Goal: Transaction & Acquisition: Purchase product/service

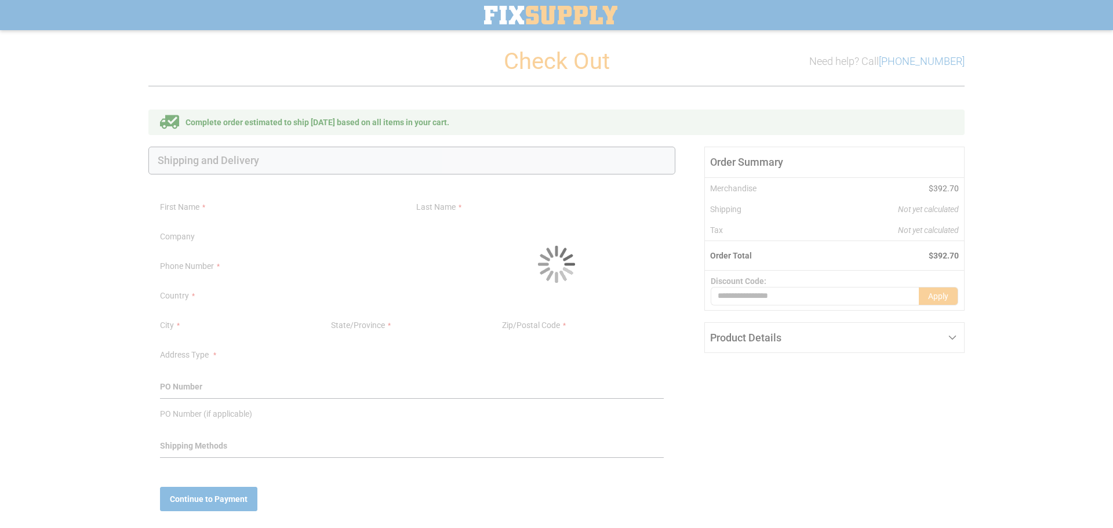
select select "**"
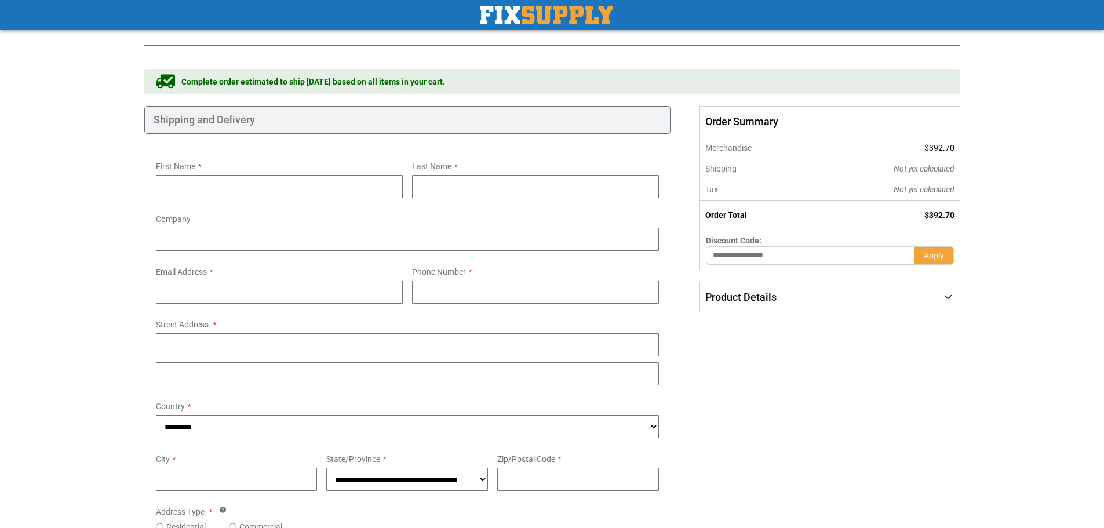
scroll to position [58, 0]
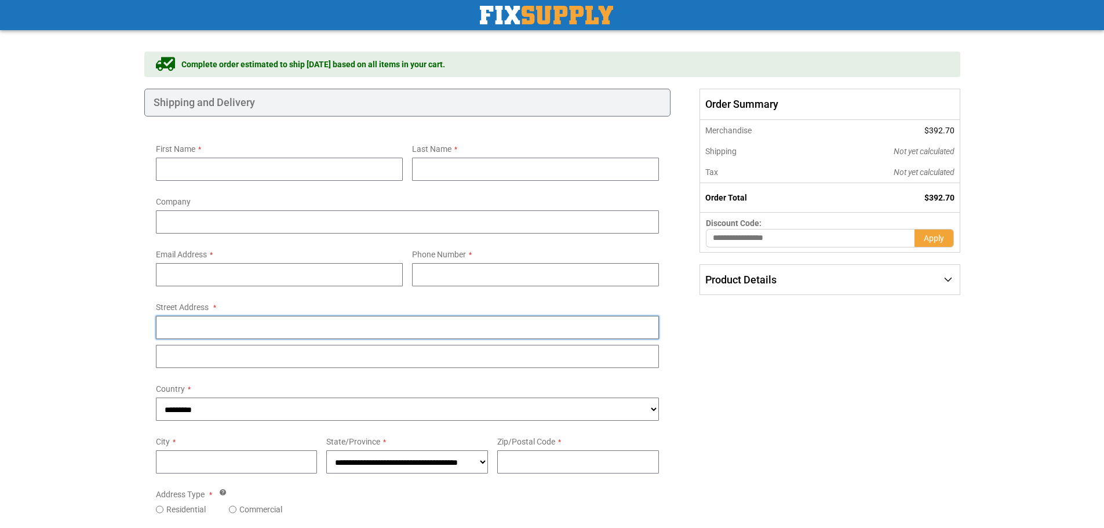
click at [315, 324] on input "Street Address: Line 1" at bounding box center [408, 327] width 504 height 23
paste input "**********"
type input "**********"
click at [523, 464] on input "Zip/Postal Code" at bounding box center [578, 461] width 162 height 23
type input "*****"
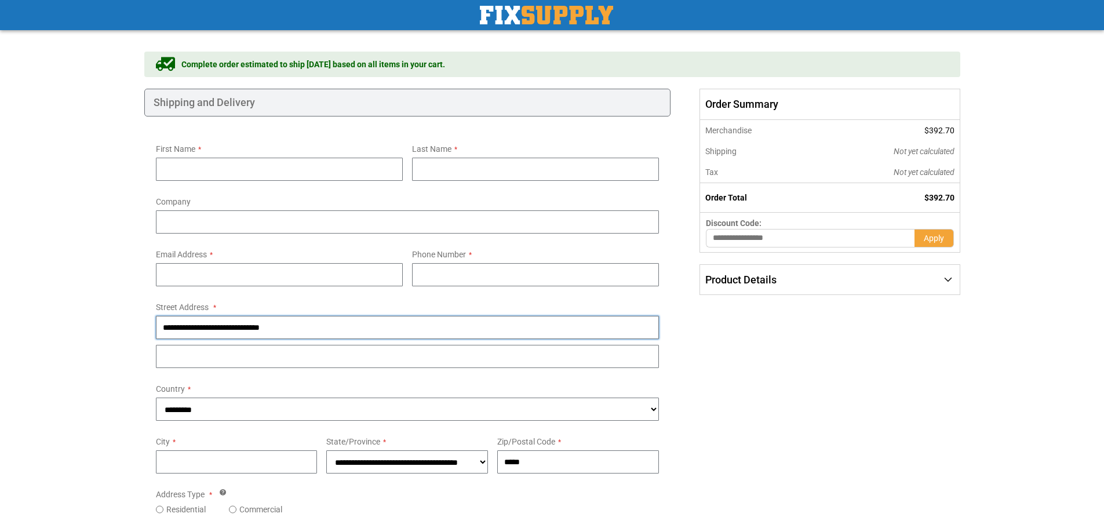
click at [241, 325] on input "**********" at bounding box center [408, 327] width 504 height 23
drag, startPoint x: 241, startPoint y: 325, endPoint x: 236, endPoint y: 329, distance: 6.2
click at [236, 329] on input "**********" at bounding box center [408, 327] width 504 height 23
drag, startPoint x: 269, startPoint y: 465, endPoint x: 261, endPoint y: 468, distance: 8.4
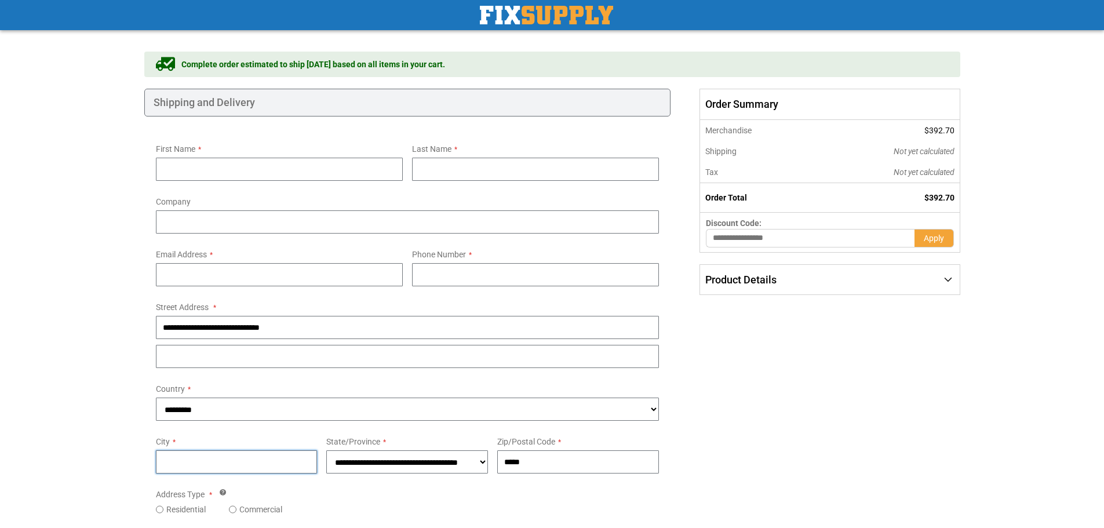
click at [269, 465] on input "City" at bounding box center [237, 461] width 162 height 23
paste input "*******"
type input "*******"
select select "***"
drag, startPoint x: 218, startPoint y: 324, endPoint x: 311, endPoint y: 326, distance: 92.8
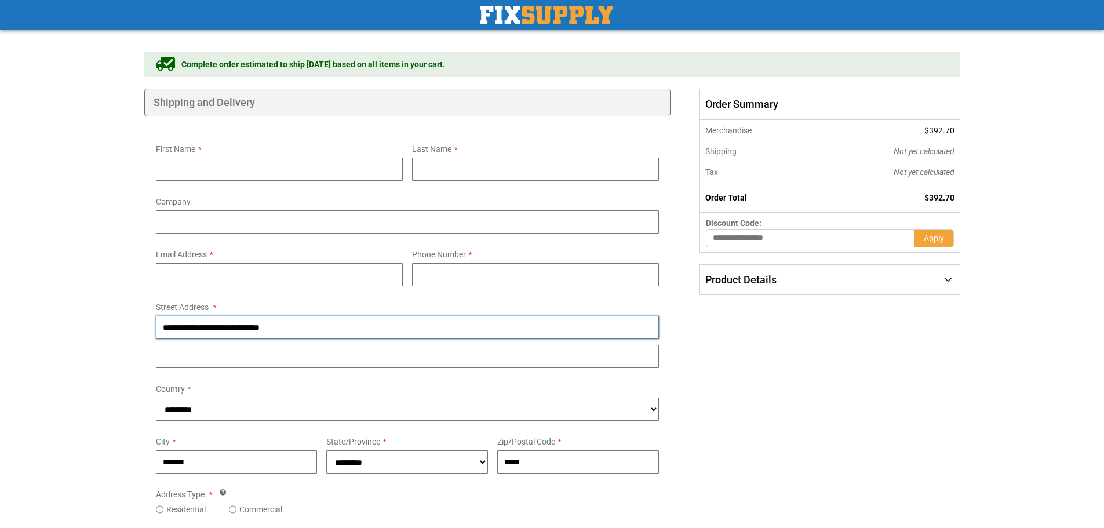
click at [311, 326] on input "**********" at bounding box center [408, 327] width 504 height 23
type input "**********"
click at [431, 203] on label "Company" at bounding box center [408, 199] width 504 height 15
click at [431, 210] on input "Company" at bounding box center [408, 221] width 504 height 23
click at [431, 203] on label "Company" at bounding box center [408, 199] width 504 height 15
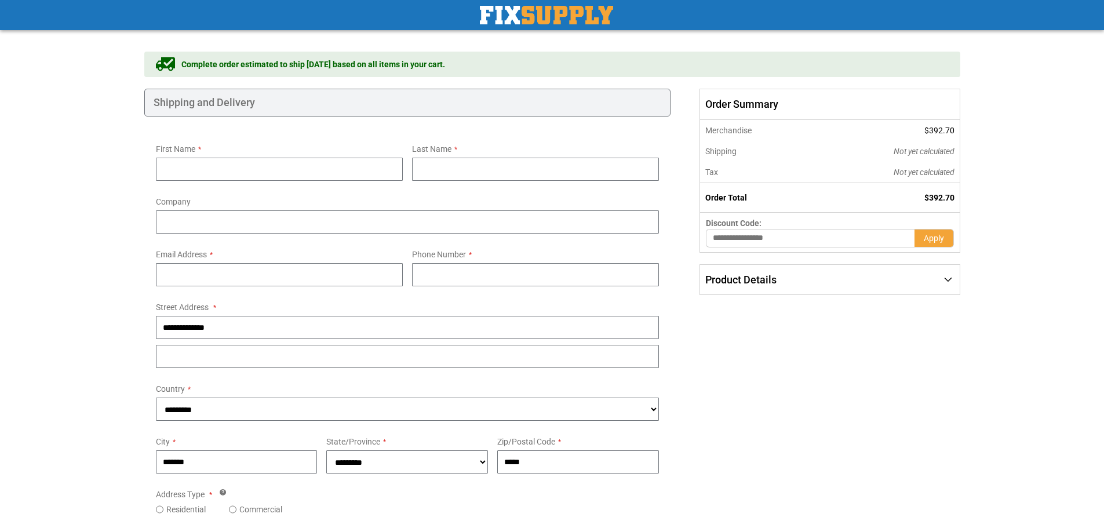
click at [431, 210] on input "Company" at bounding box center [408, 221] width 504 height 23
click at [431, 203] on label "Company" at bounding box center [408, 199] width 504 height 15
click at [431, 210] on input "Company" at bounding box center [408, 221] width 504 height 23
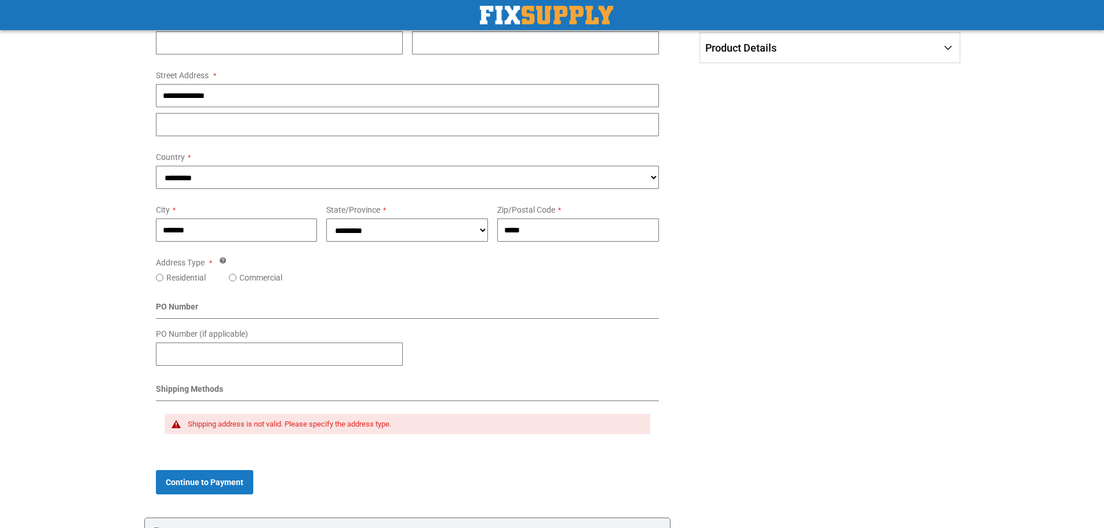
click at [425, 272] on div "Residential Commercial" at bounding box center [408, 278] width 504 height 12
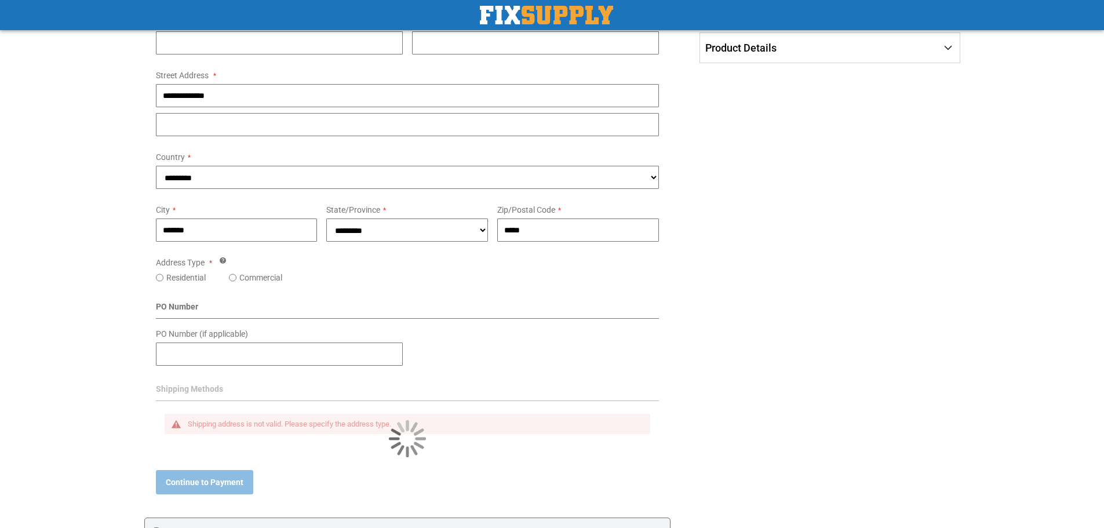
click at [425, 272] on div "Residential Commercial" at bounding box center [408, 278] width 504 height 12
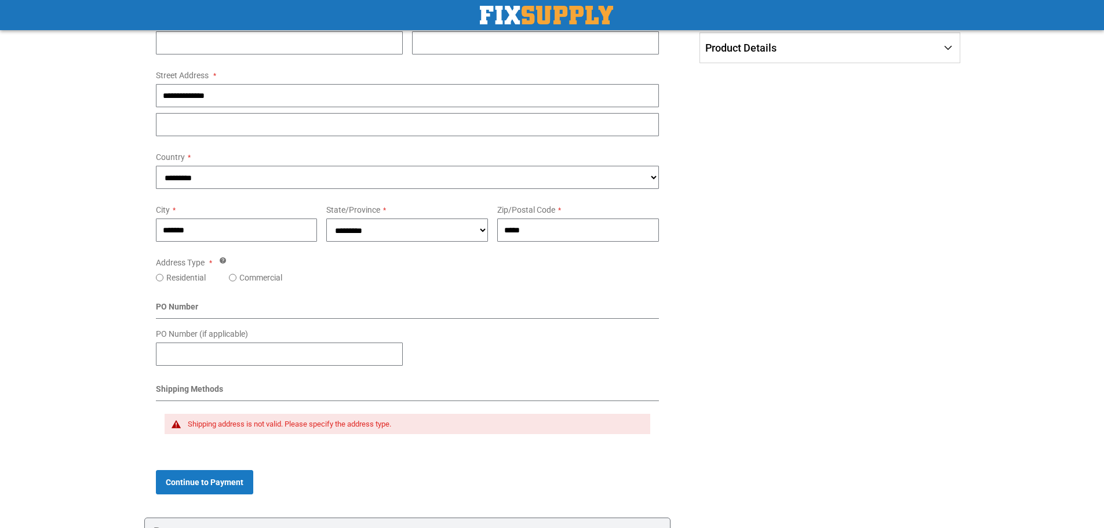
click at [266, 273] on label "Commercial" at bounding box center [260, 278] width 43 height 12
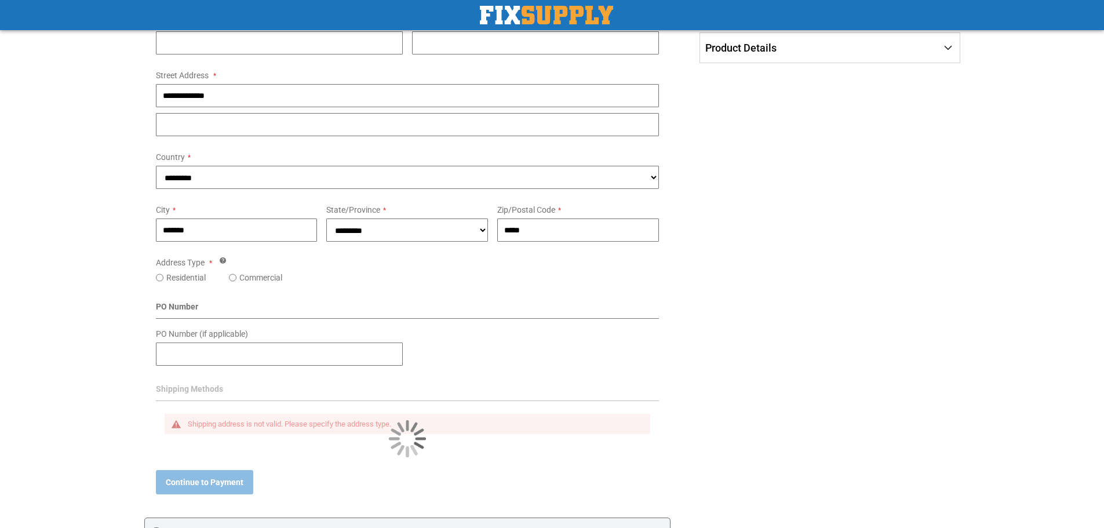
click at [424, 268] on div "Address Type Tooltip If you are unsure about your Commercial/Residential status…" at bounding box center [407, 268] width 513 height 30
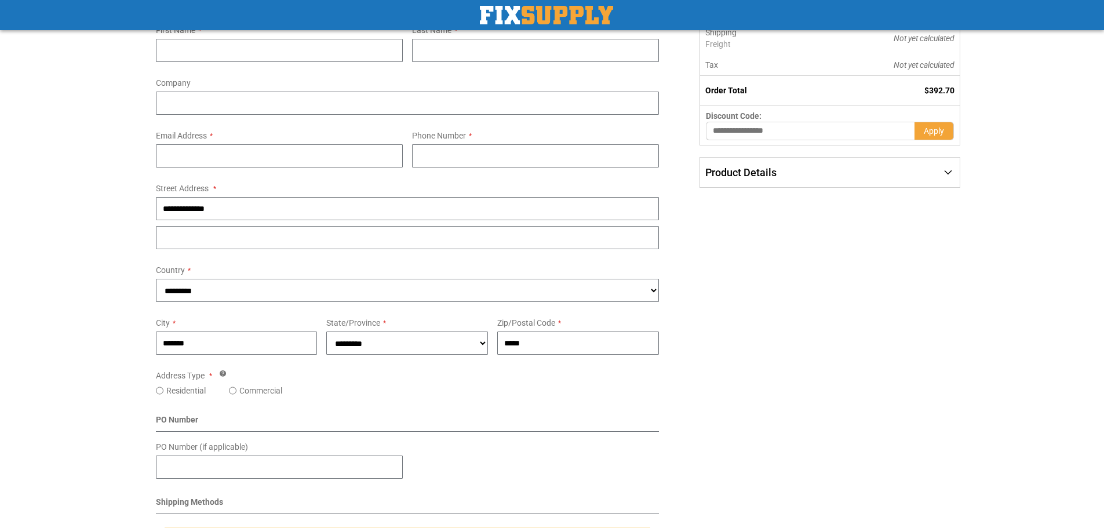
scroll to position [56, 0]
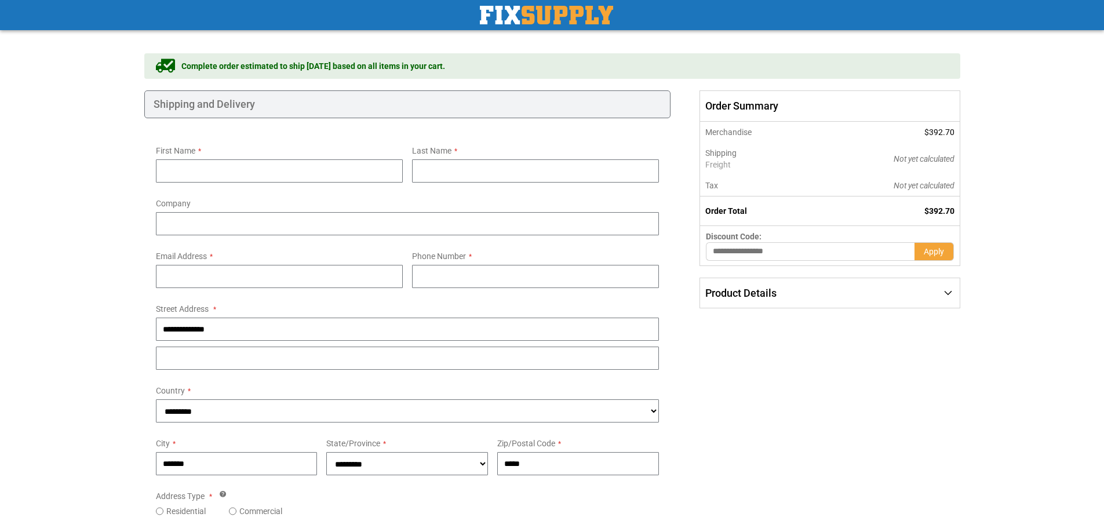
click at [835, 291] on div "Product Details" at bounding box center [829, 293] width 259 height 30
click at [833, 291] on div "Product Details" at bounding box center [829, 293] width 259 height 30
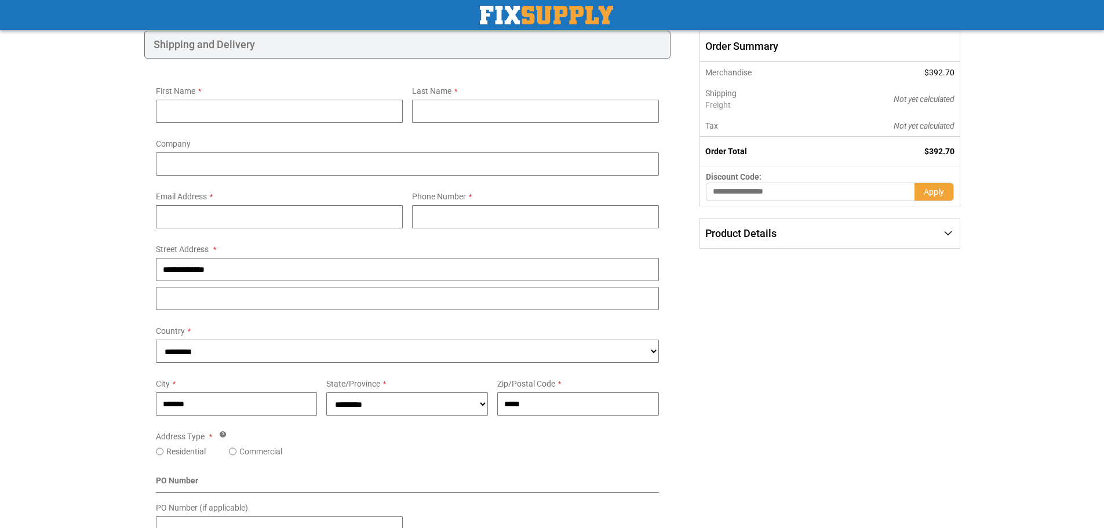
scroll to position [0, 0]
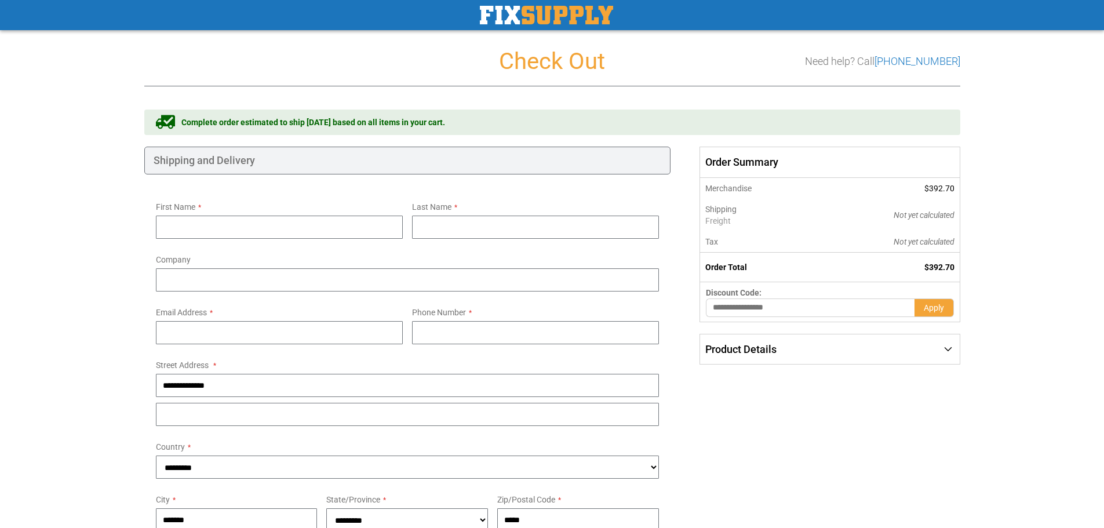
click at [404, 220] on div "First Name" at bounding box center [279, 218] width 256 height 41
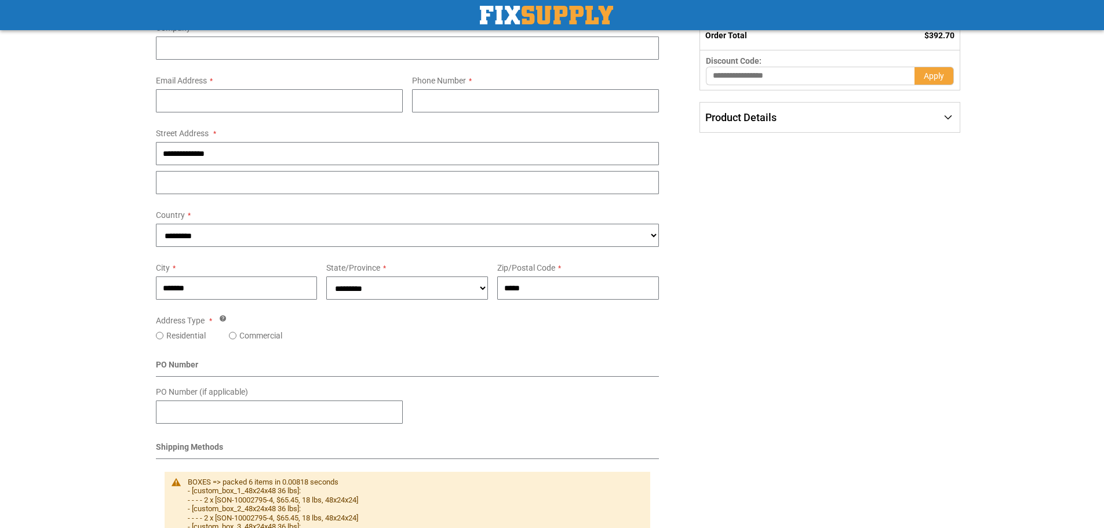
scroll to position [174, 0]
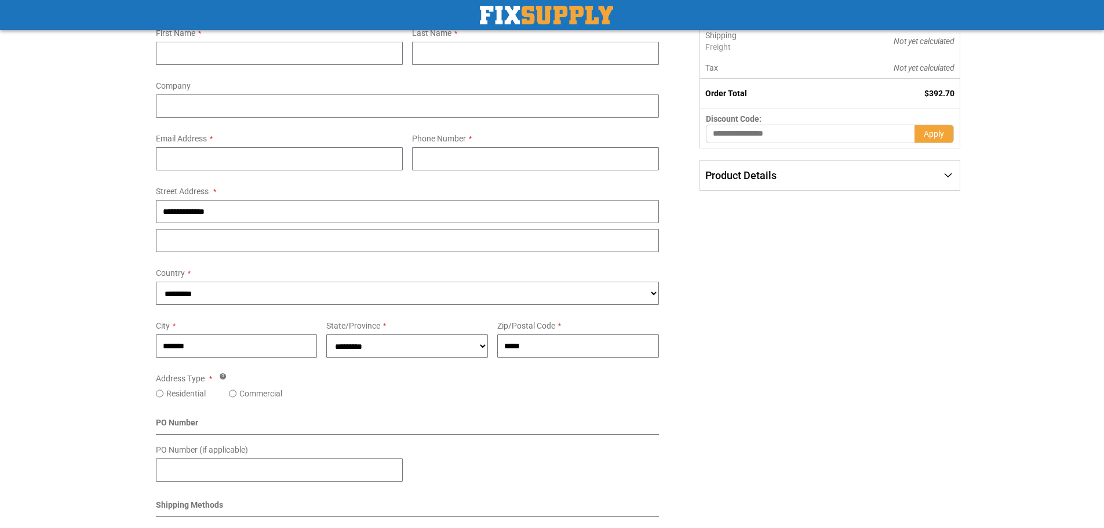
click at [404, 154] on form "Email Address Tooltip You can create an account after checkout. Password You al…" at bounding box center [279, 155] width 256 height 53
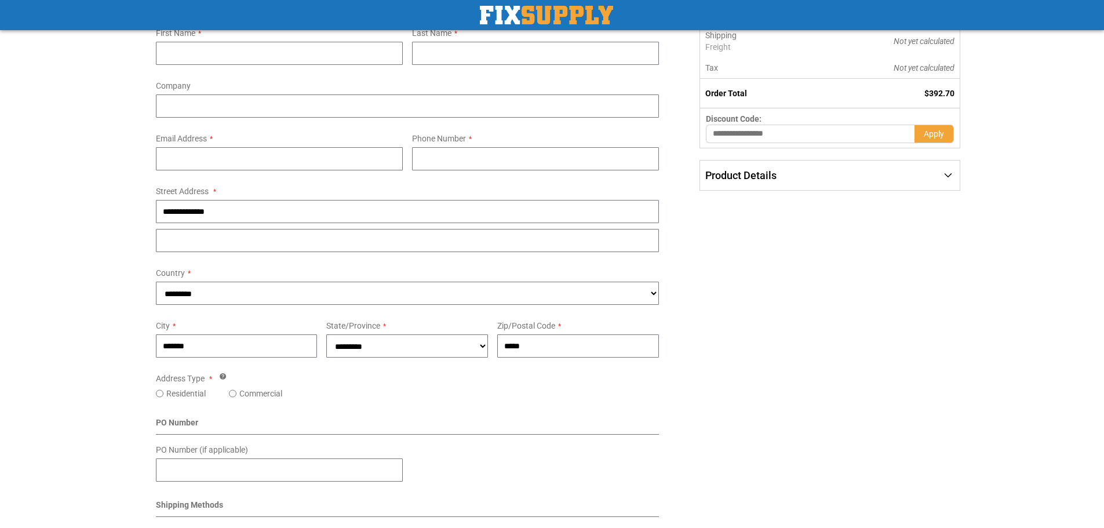
click at [404, 154] on form "Email Address Tooltip You can create an account after checkout. Password You al…" at bounding box center [279, 155] width 256 height 53
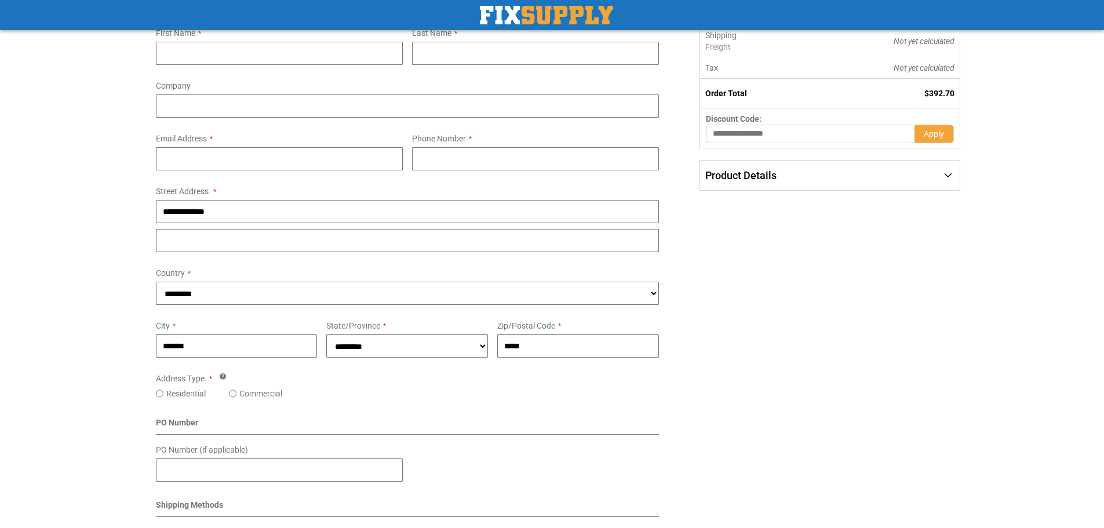
click at [404, 154] on form "Email Address Tooltip You can create an account after checkout. Password You al…" at bounding box center [279, 155] width 256 height 53
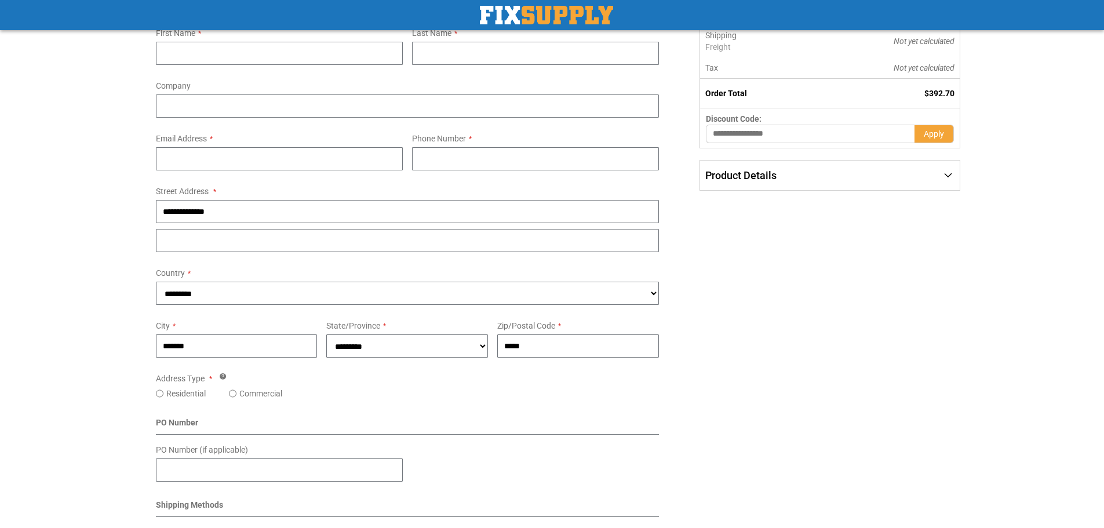
click at [404, 154] on form "Email Address Tooltip You can create an account after checkout. Password You al…" at bounding box center [279, 155] width 256 height 53
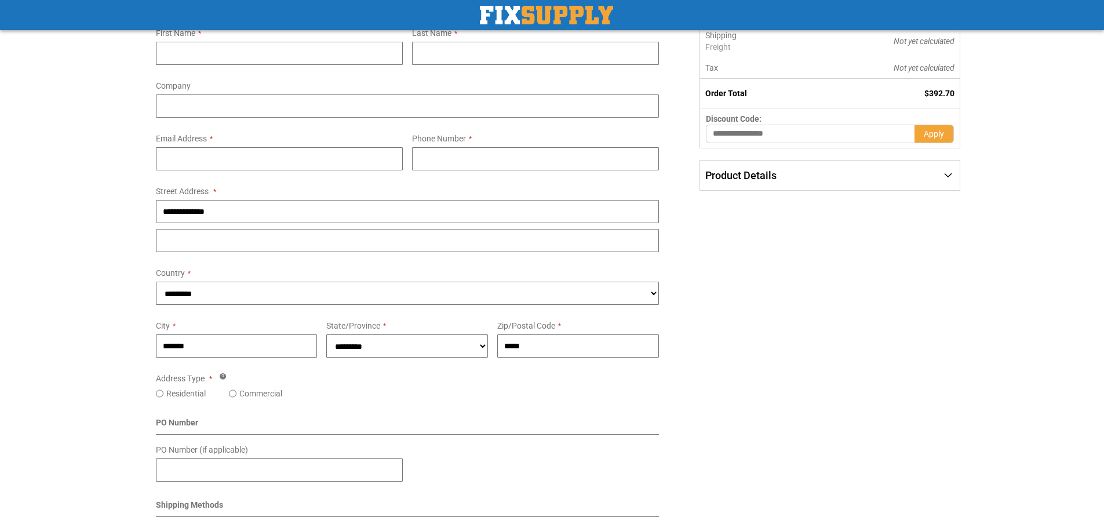
click at [404, 154] on form "Email Address Tooltip You can create an account after checkout. Password You al…" at bounding box center [279, 155] width 256 height 53
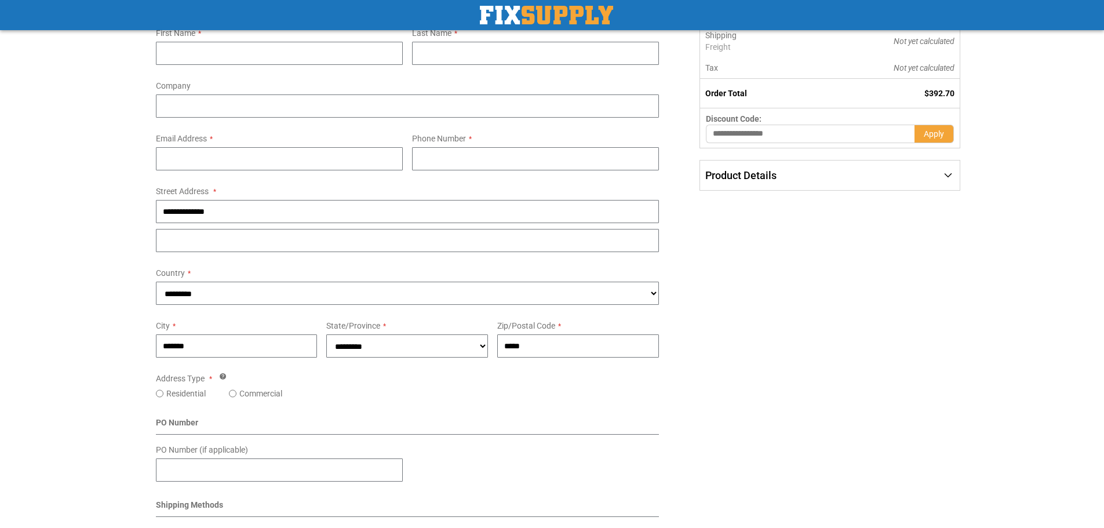
click at [404, 154] on form "Email Address Tooltip You can create an account after checkout. Password You al…" at bounding box center [279, 155] width 256 height 53
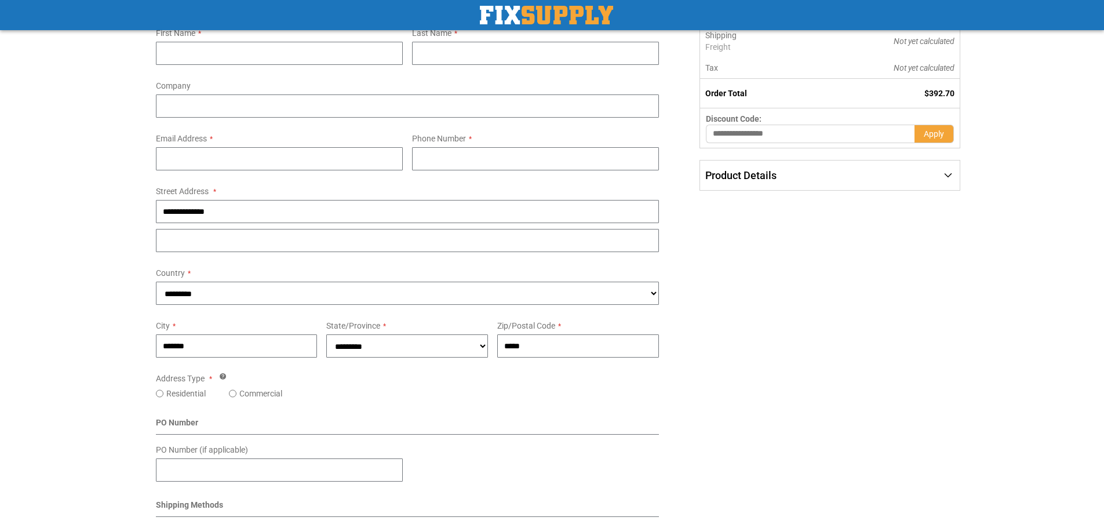
click at [404, 154] on form "Email Address Tooltip You can create an account after checkout. Password You al…" at bounding box center [279, 155] width 256 height 53
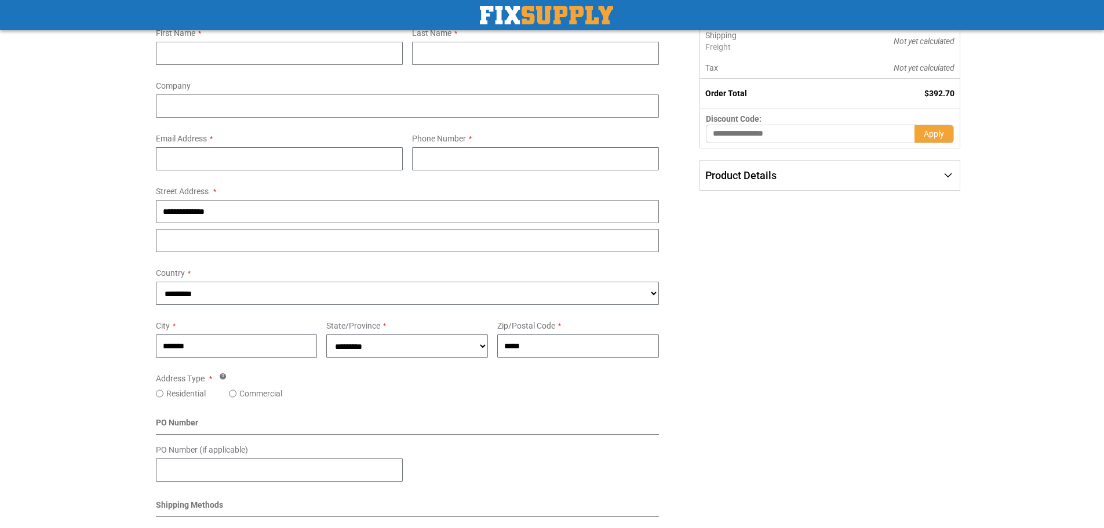
click at [404, 154] on form "Email Address Tooltip You can create an account after checkout. Password You al…" at bounding box center [279, 155] width 256 height 53
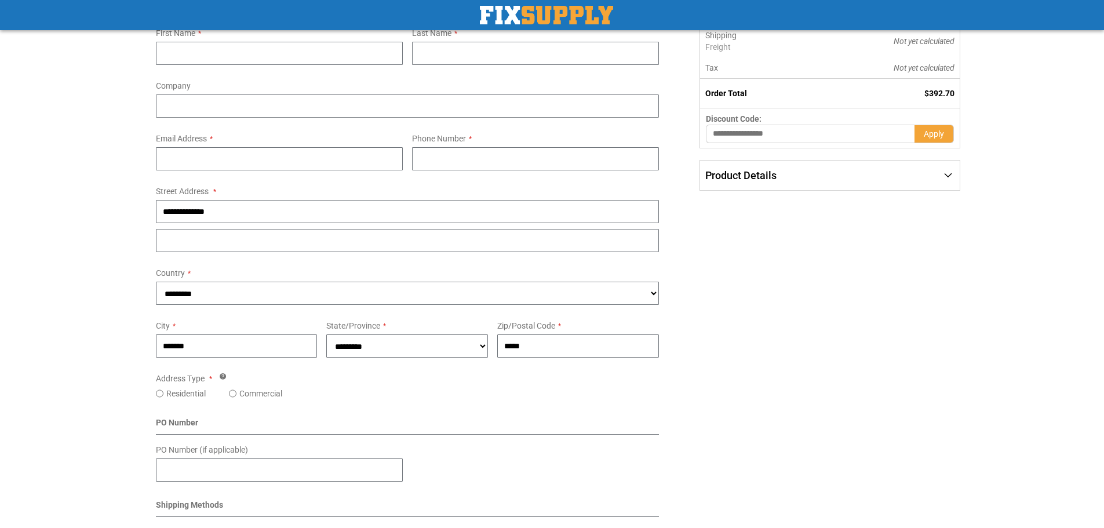
click at [404, 154] on form "Email Address Tooltip You can create an account after checkout. Password You al…" at bounding box center [279, 155] width 256 height 53
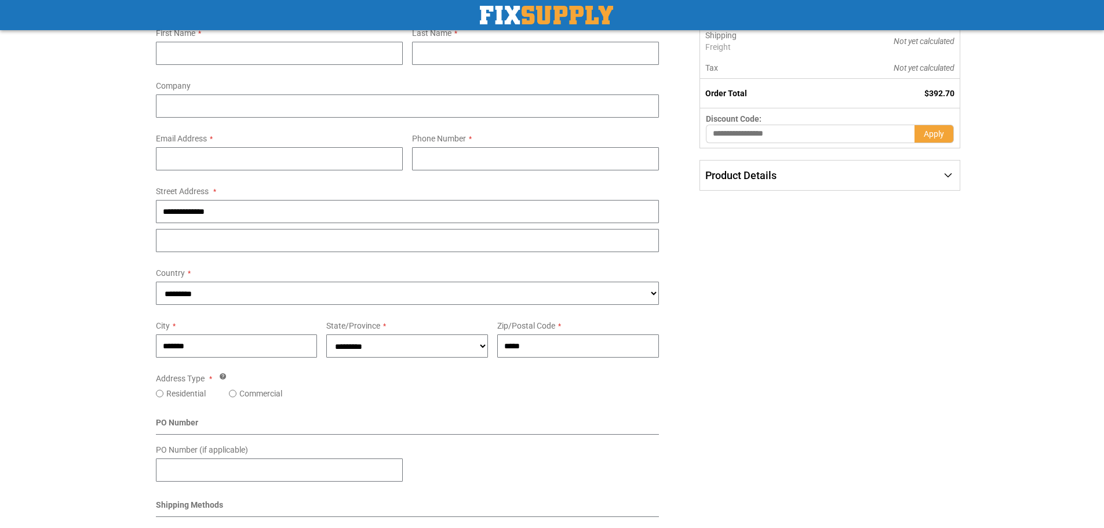
click at [404, 154] on form "Email Address Tooltip You can create an account after checkout. Password You al…" at bounding box center [279, 155] width 256 height 53
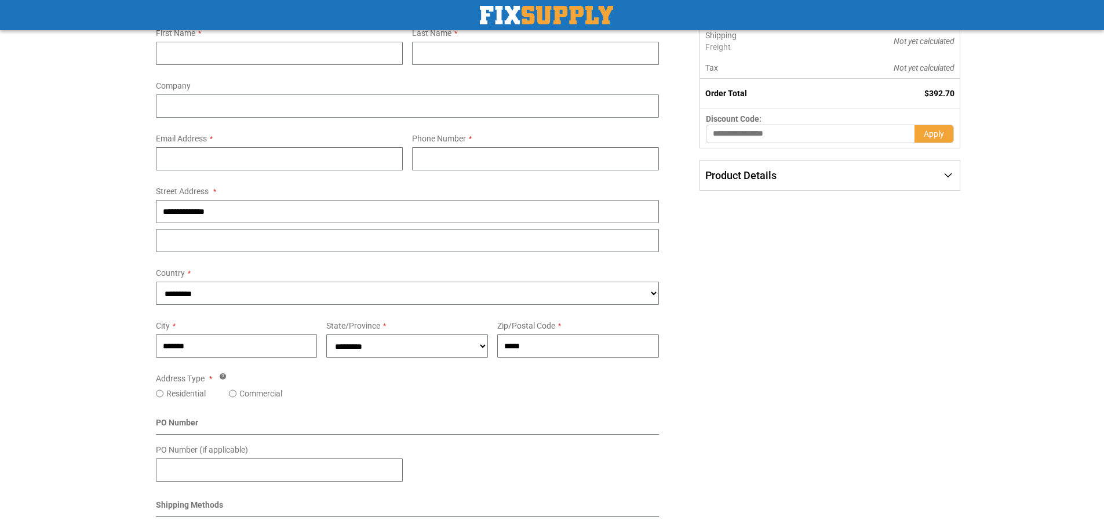
click at [404, 154] on form "Email Address Tooltip You can create an account after checkout. Password You al…" at bounding box center [279, 155] width 256 height 53
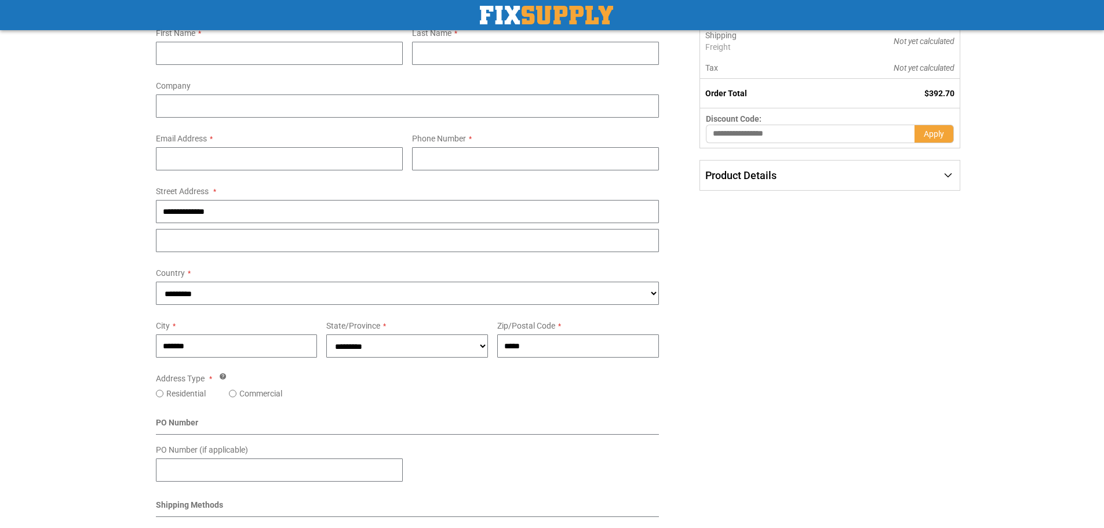
click at [404, 154] on form "Email Address Tooltip You can create an account after checkout. Password You al…" at bounding box center [279, 155] width 256 height 53
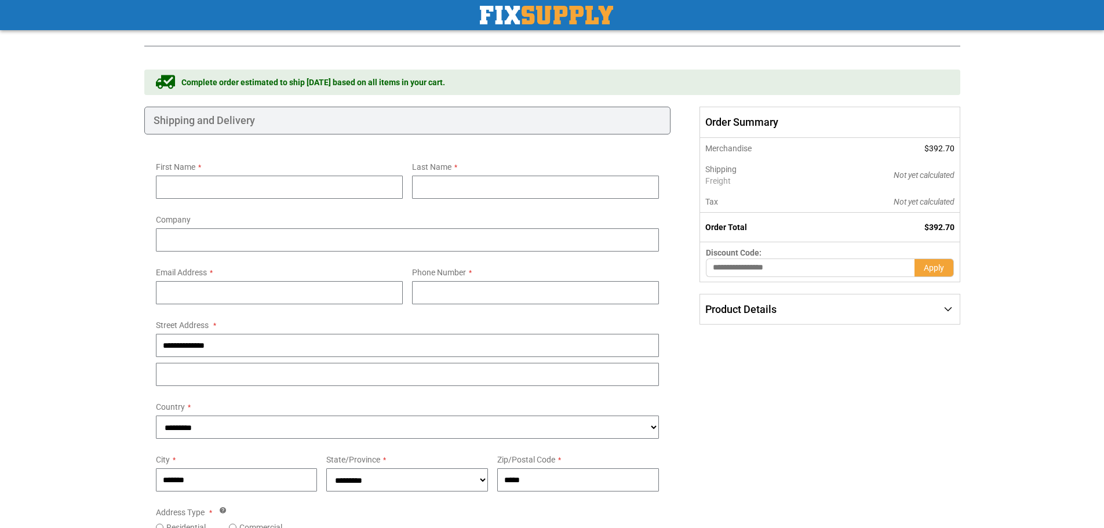
scroll to position [58, 0]
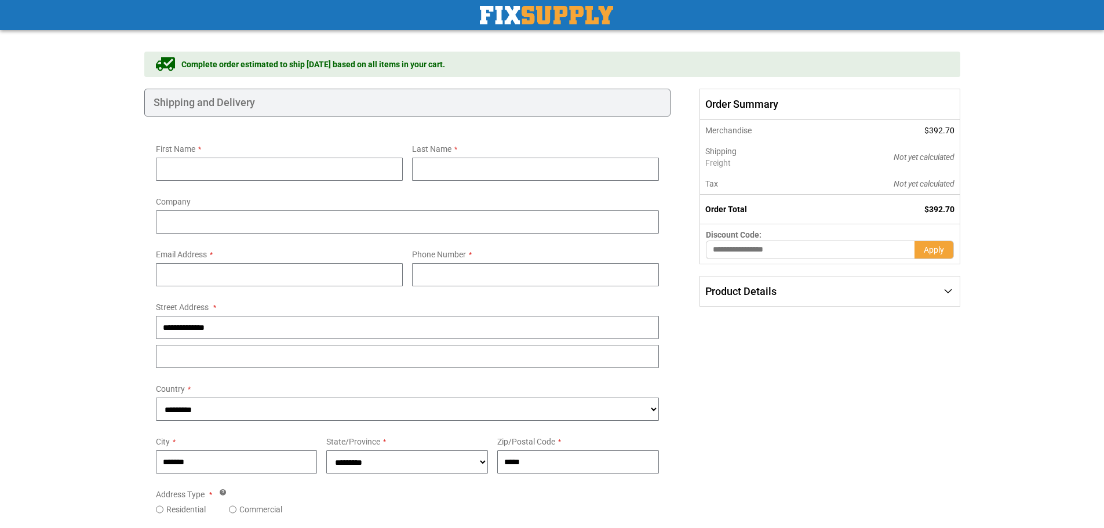
click at [404, 163] on div "First Name" at bounding box center [279, 160] width 256 height 41
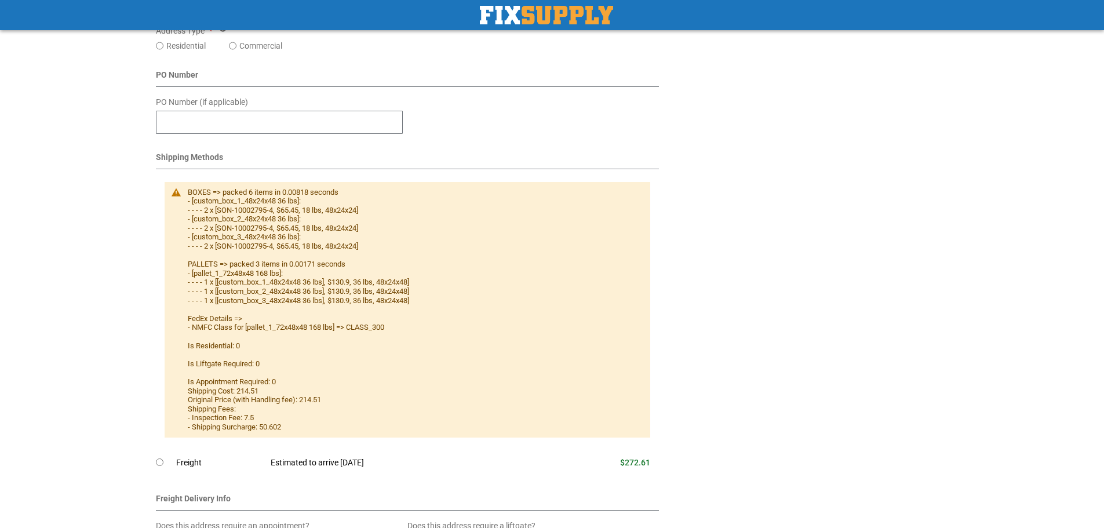
scroll to position [580, 0]
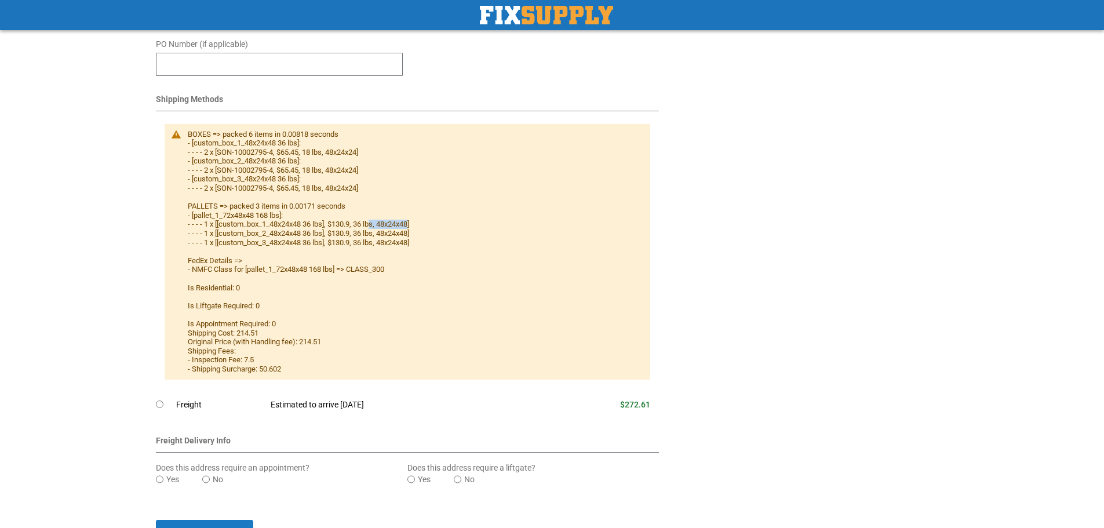
drag, startPoint x: 414, startPoint y: 224, endPoint x: 375, endPoint y: 225, distance: 38.9
click at [375, 225] on div "BOXES => packed 6 items in 0.00818 seconds - [custom_box_1_48x24x48 36 lbs]: - …" at bounding box center [414, 252] width 452 height 244
click at [389, 242] on div "BOXES => packed 6 items in 0.00818 seconds - [custom_box_1_48x24x48 36 lbs]: - …" at bounding box center [414, 252] width 452 height 244
drag, startPoint x: 383, startPoint y: 231, endPoint x: 413, endPoint y: 234, distance: 30.2
click at [413, 234] on div "BOXES => packed 6 items in 0.00818 seconds - [custom_box_1_48x24x48 36 lbs]: - …" at bounding box center [414, 252] width 452 height 244
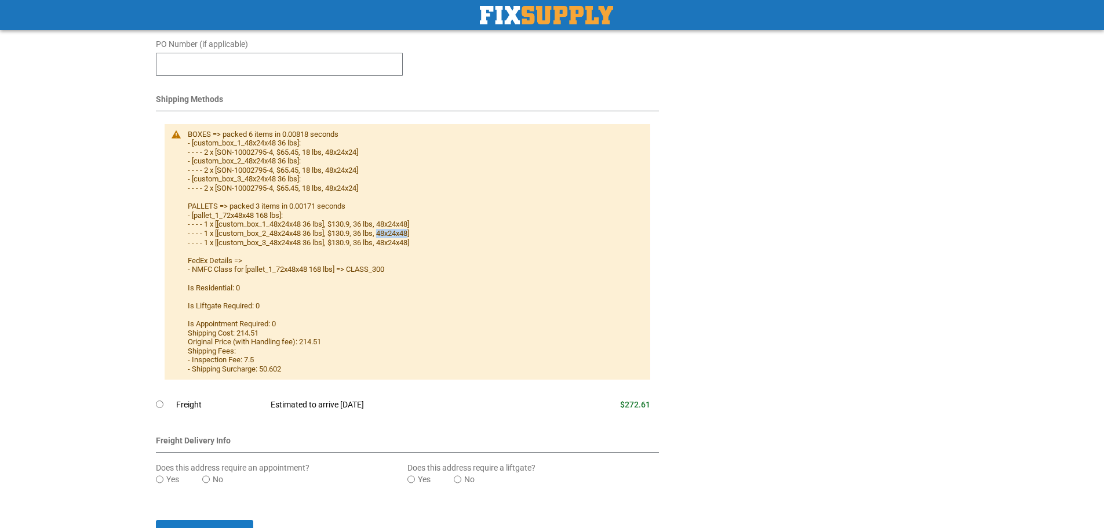
click at [413, 234] on div "BOXES => packed 6 items in 0.00818 seconds - [custom_box_1_48x24x48 36 lbs]: - …" at bounding box center [414, 252] width 452 height 244
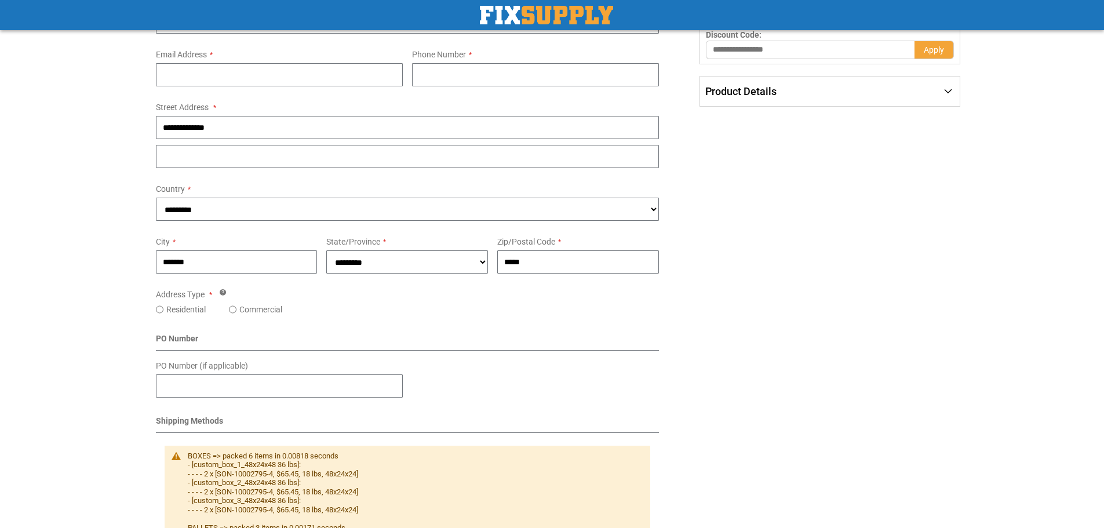
scroll to position [116, 0]
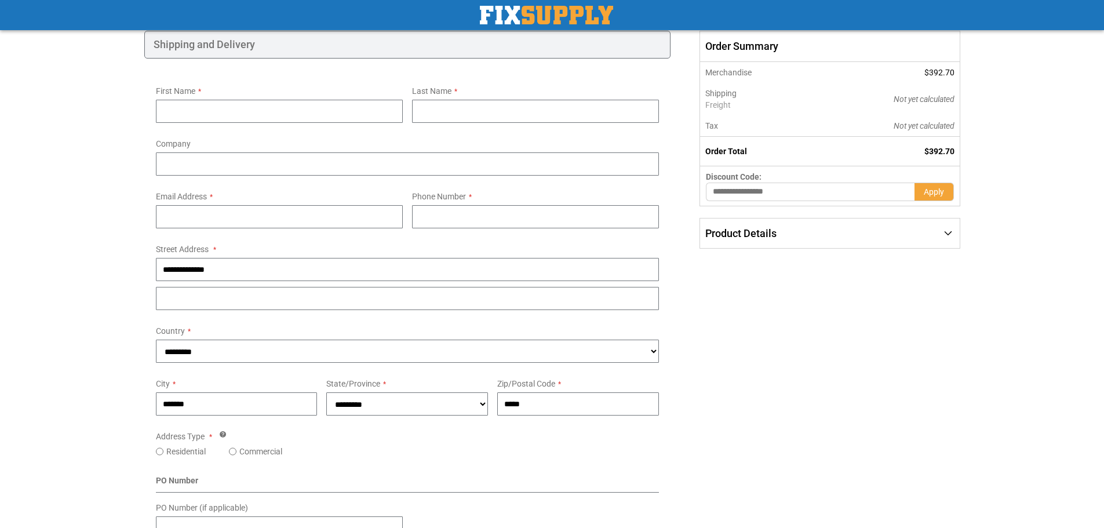
click at [404, 207] on form "Email Address Tooltip You can create an account after checkout. Password You al…" at bounding box center [279, 213] width 256 height 53
click at [405, 211] on form "Email Address Tooltip You can create an account after checkout. Password You al…" at bounding box center [279, 213] width 256 height 53
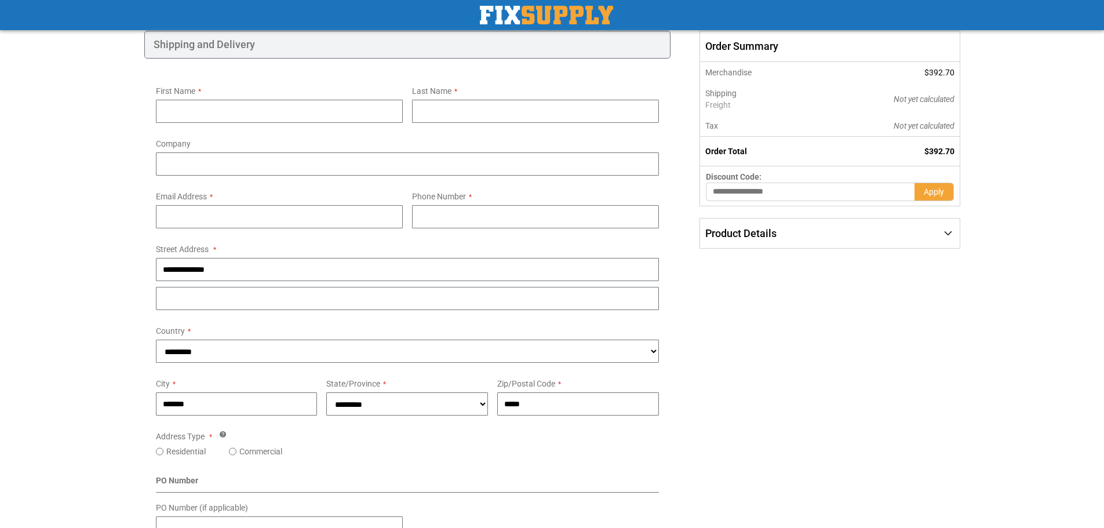
click at [405, 211] on form "Email Address Tooltip You can create an account after checkout. Password You al…" at bounding box center [279, 213] width 256 height 53
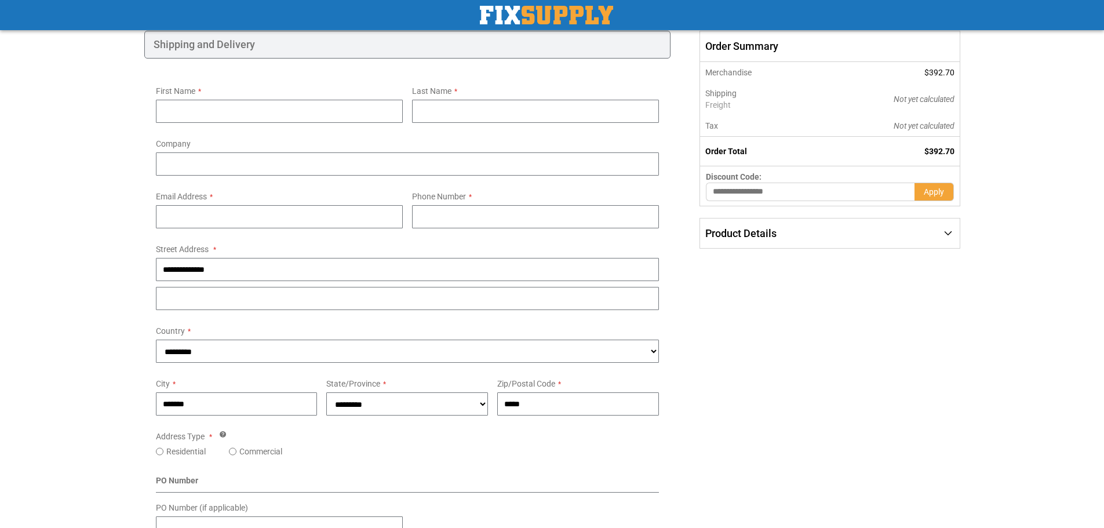
click at [405, 211] on form "Email Address Tooltip You can create an account after checkout. Password You al…" at bounding box center [279, 213] width 256 height 53
drag, startPoint x: 405, startPoint y: 211, endPoint x: 782, endPoint y: 286, distance: 385.2
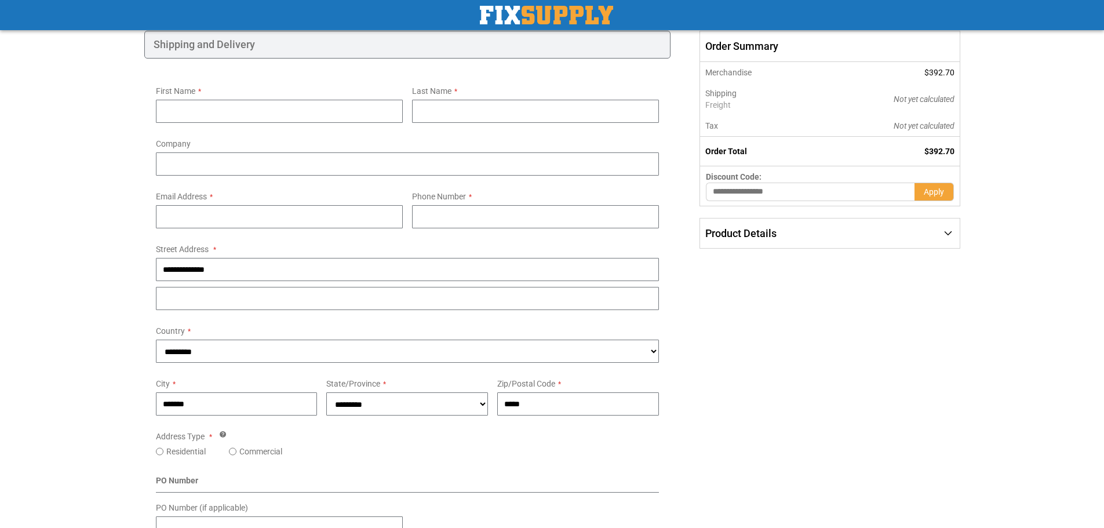
click at [572, 25] on div "Toggle Nav" at bounding box center [552, 15] width 835 height 30
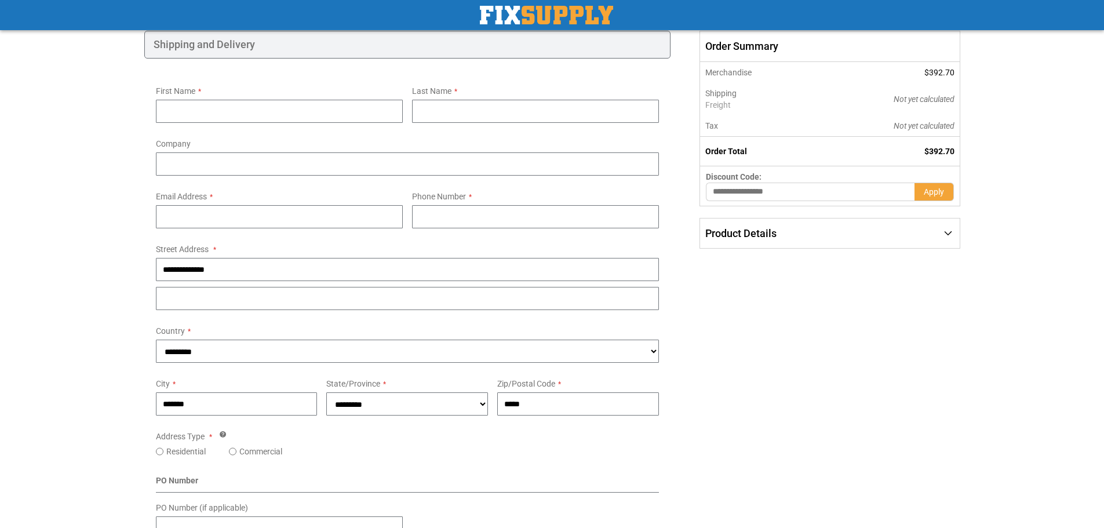
click at [569, 20] on img "store logo" at bounding box center [546, 15] width 133 height 19
